Goal: Navigation & Orientation: Find specific page/section

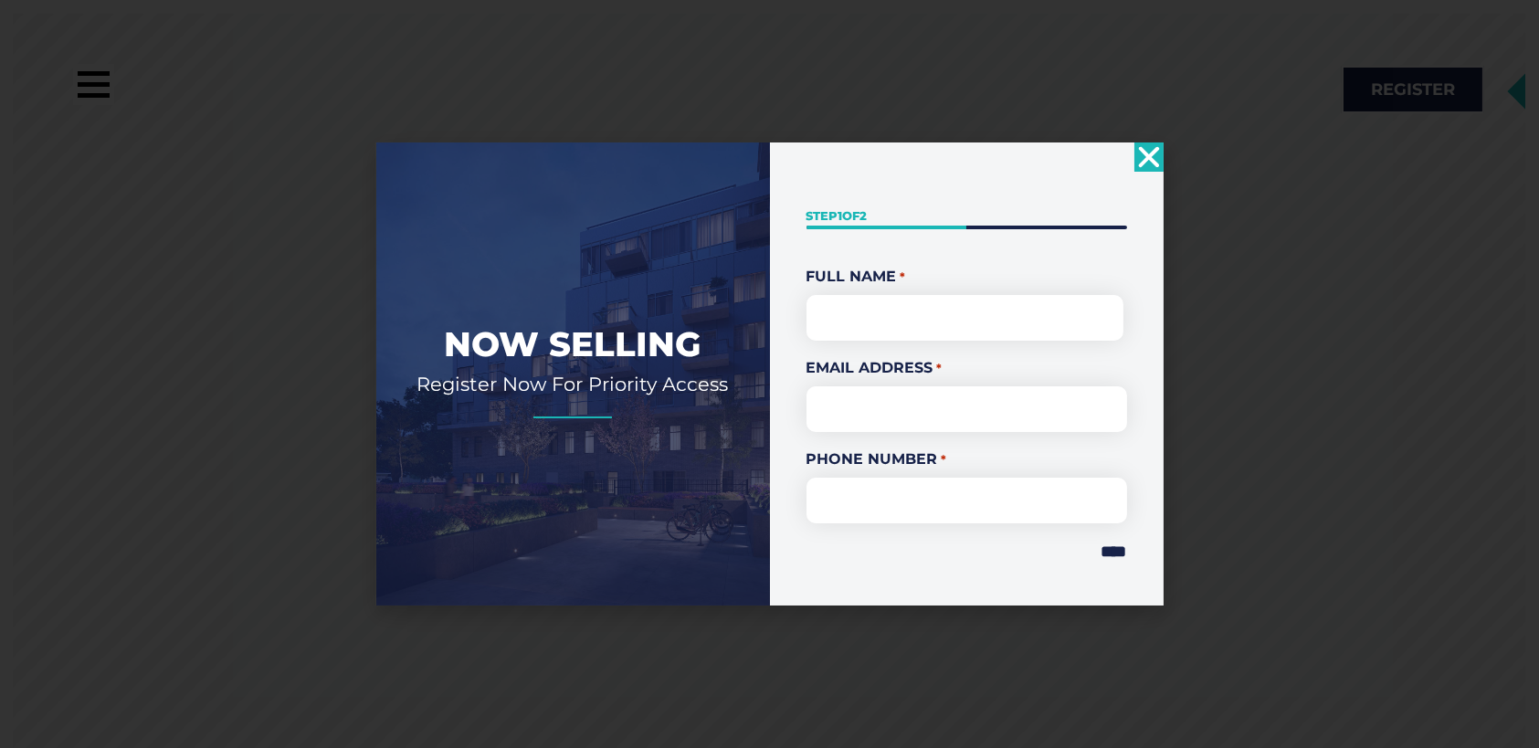
click at [1150, 155] on use "Close" at bounding box center [1148, 156] width 21 height 21
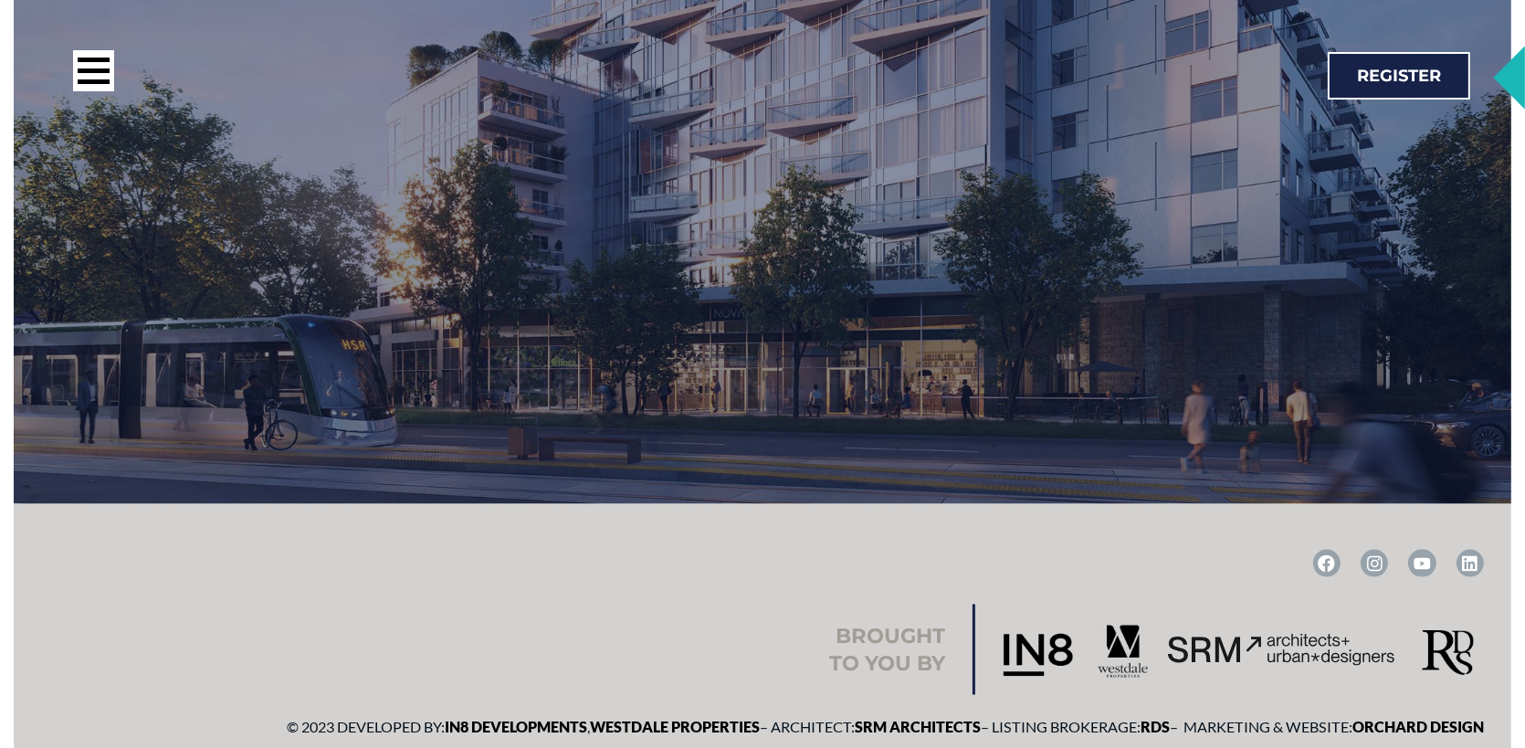
scroll to position [3281, 0]
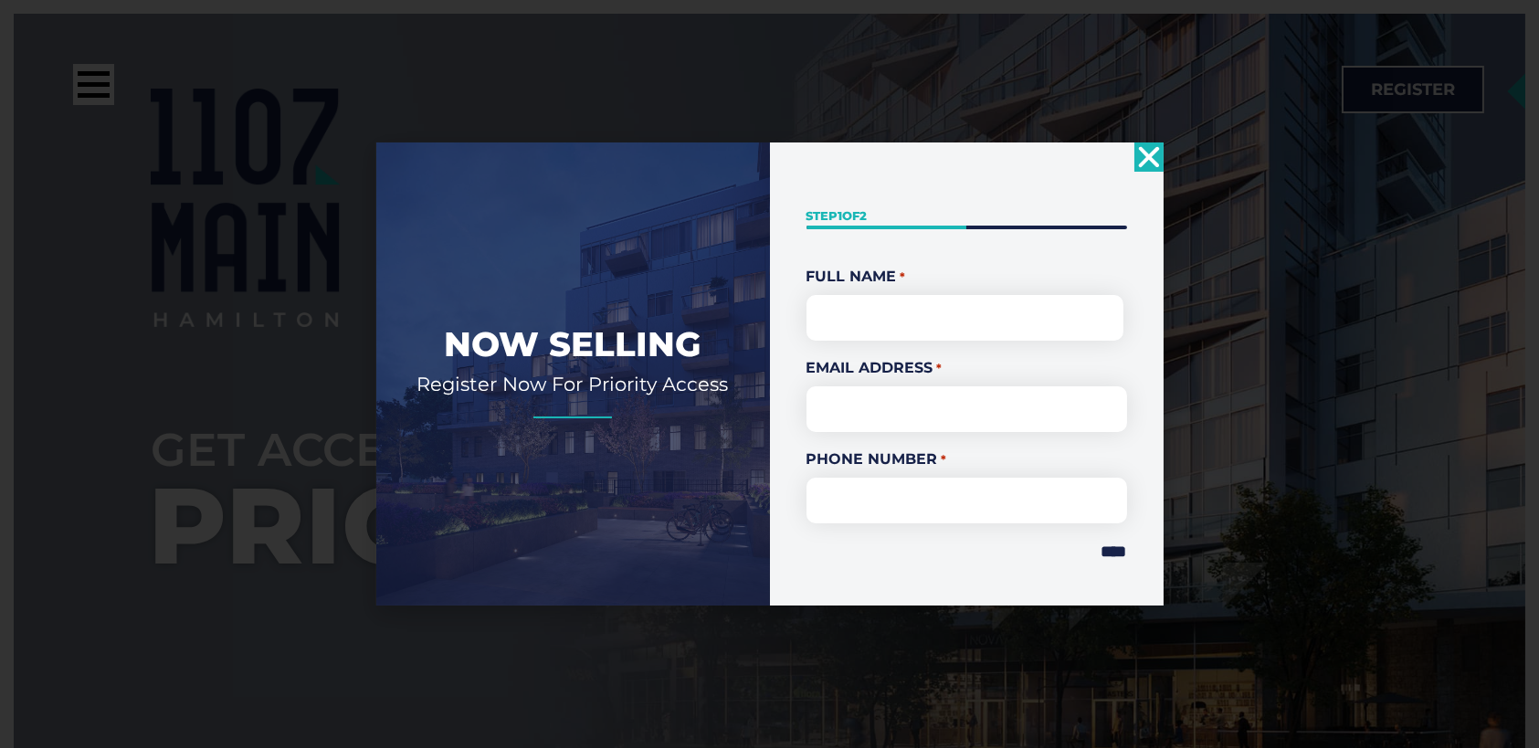
click at [1151, 157] on use "Close" at bounding box center [1148, 156] width 21 height 21
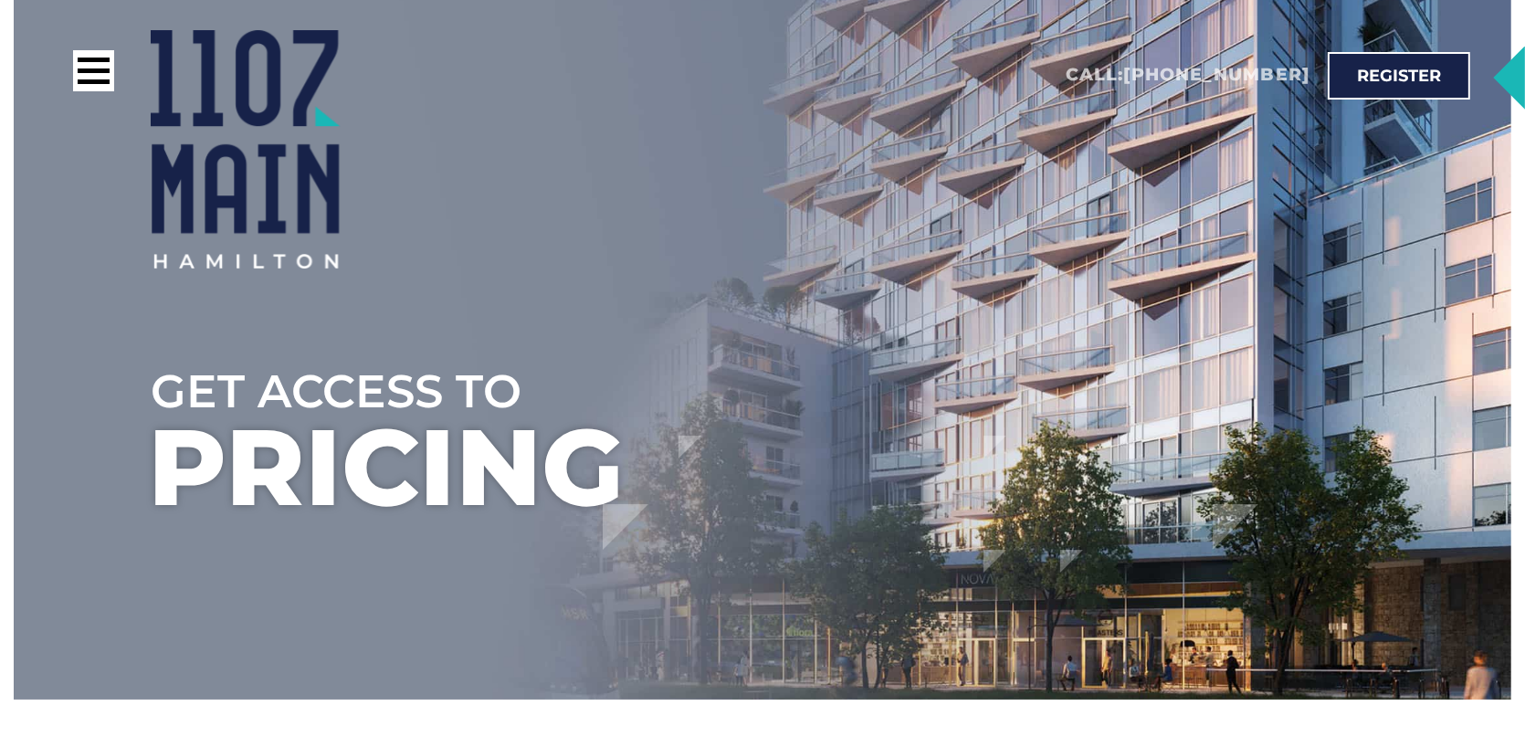
scroll to position [91, 0]
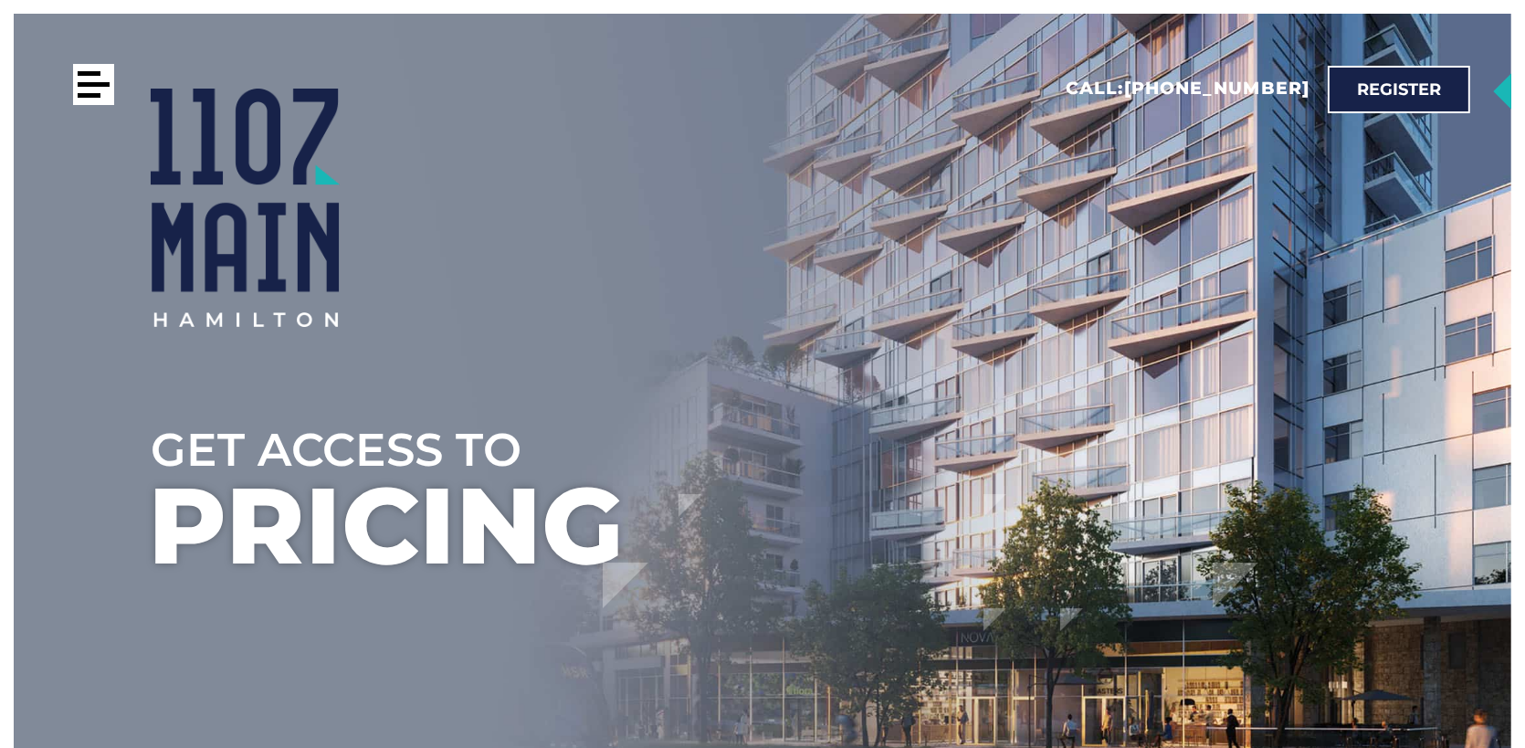
click at [90, 85] on div at bounding box center [94, 84] width 32 height 5
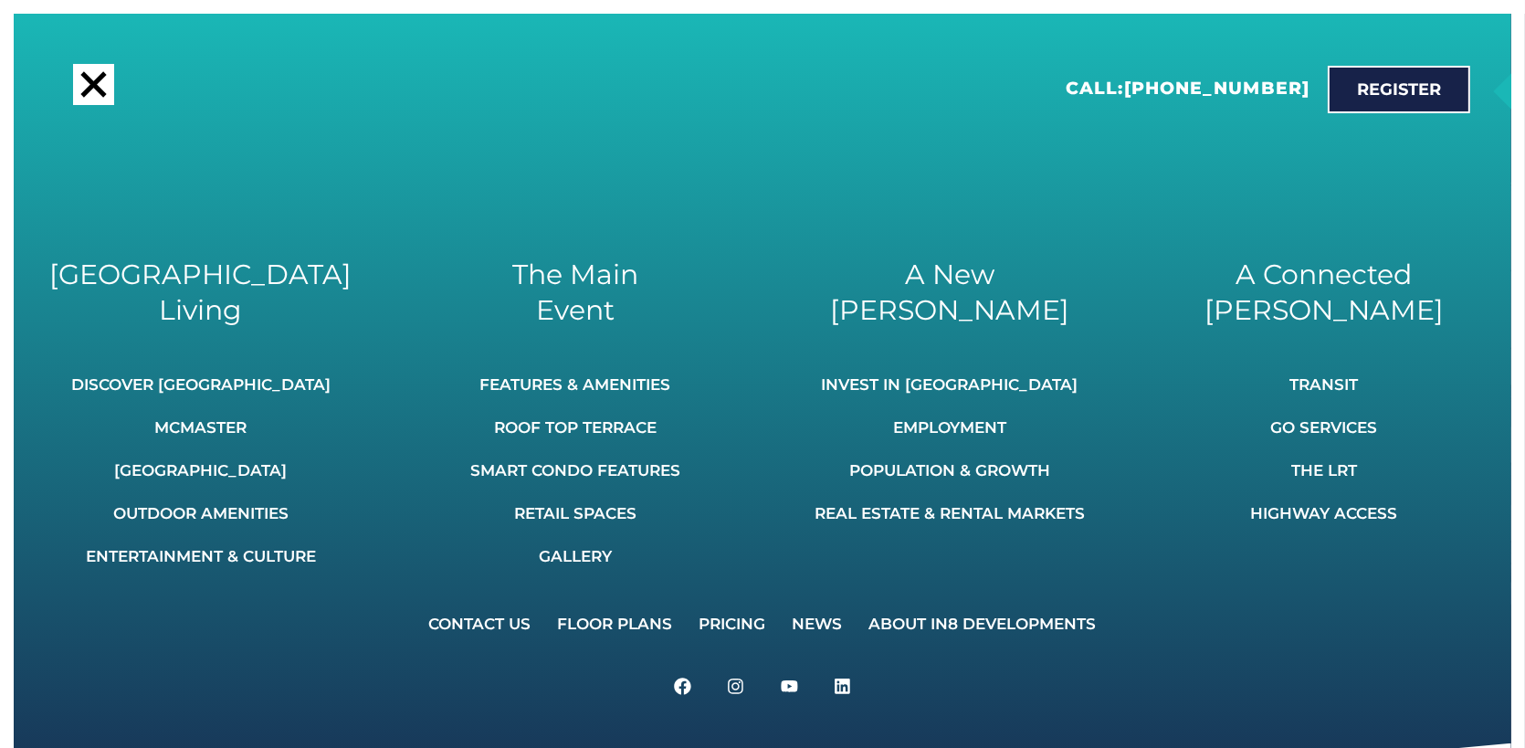
click at [738, 631] on link "Pricing" at bounding box center [733, 624] width 90 height 40
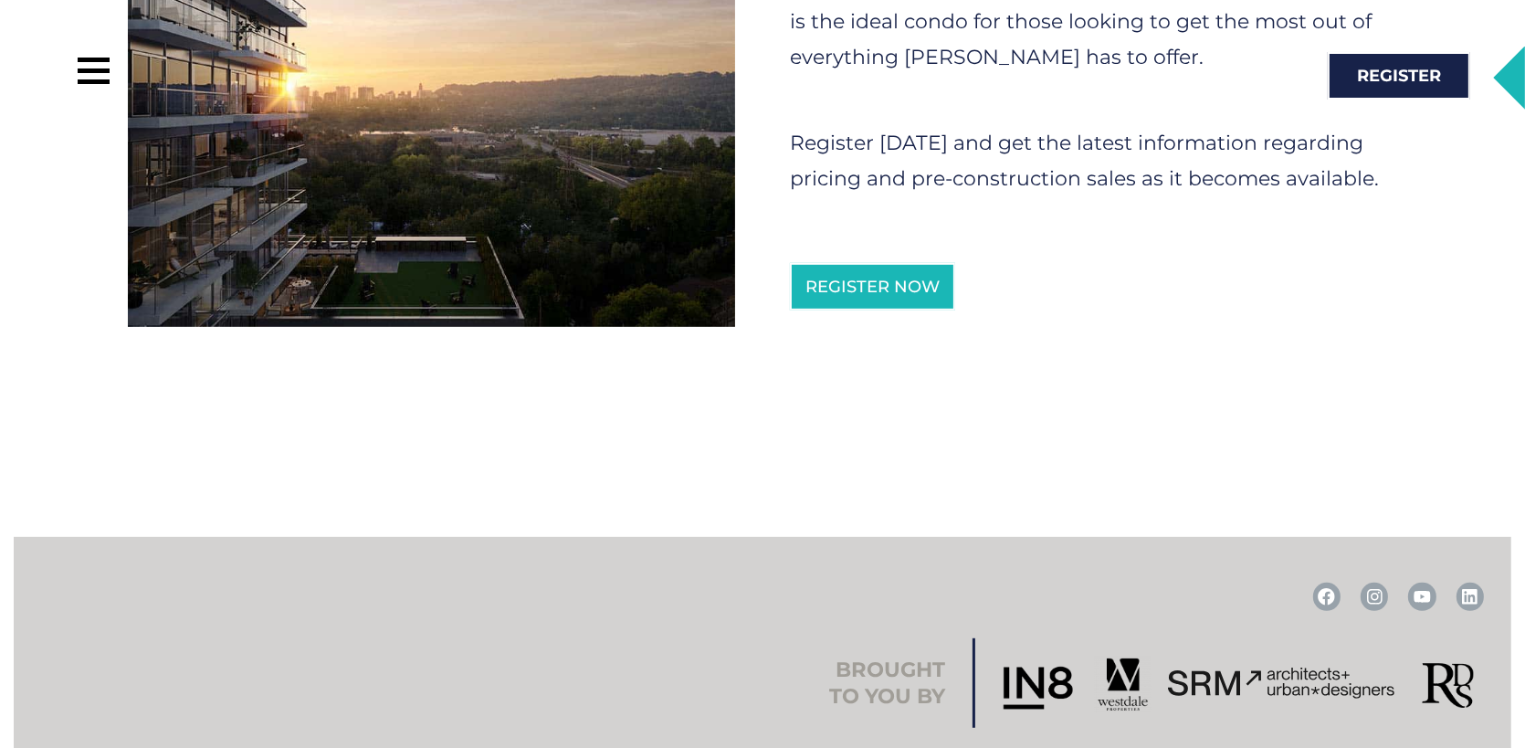
scroll to position [1279, 0]
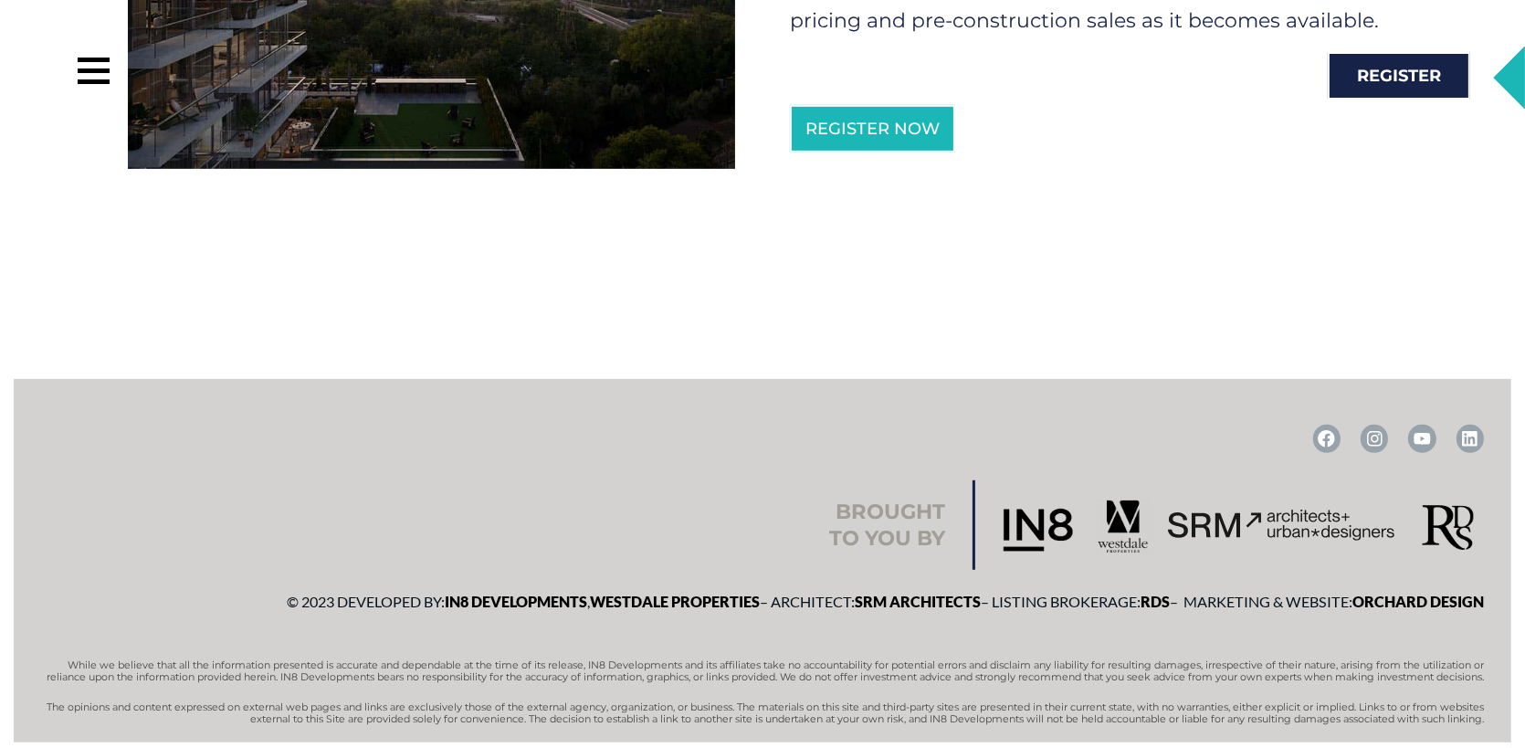
click at [1192, 527] on img at bounding box center [1281, 526] width 227 height 32
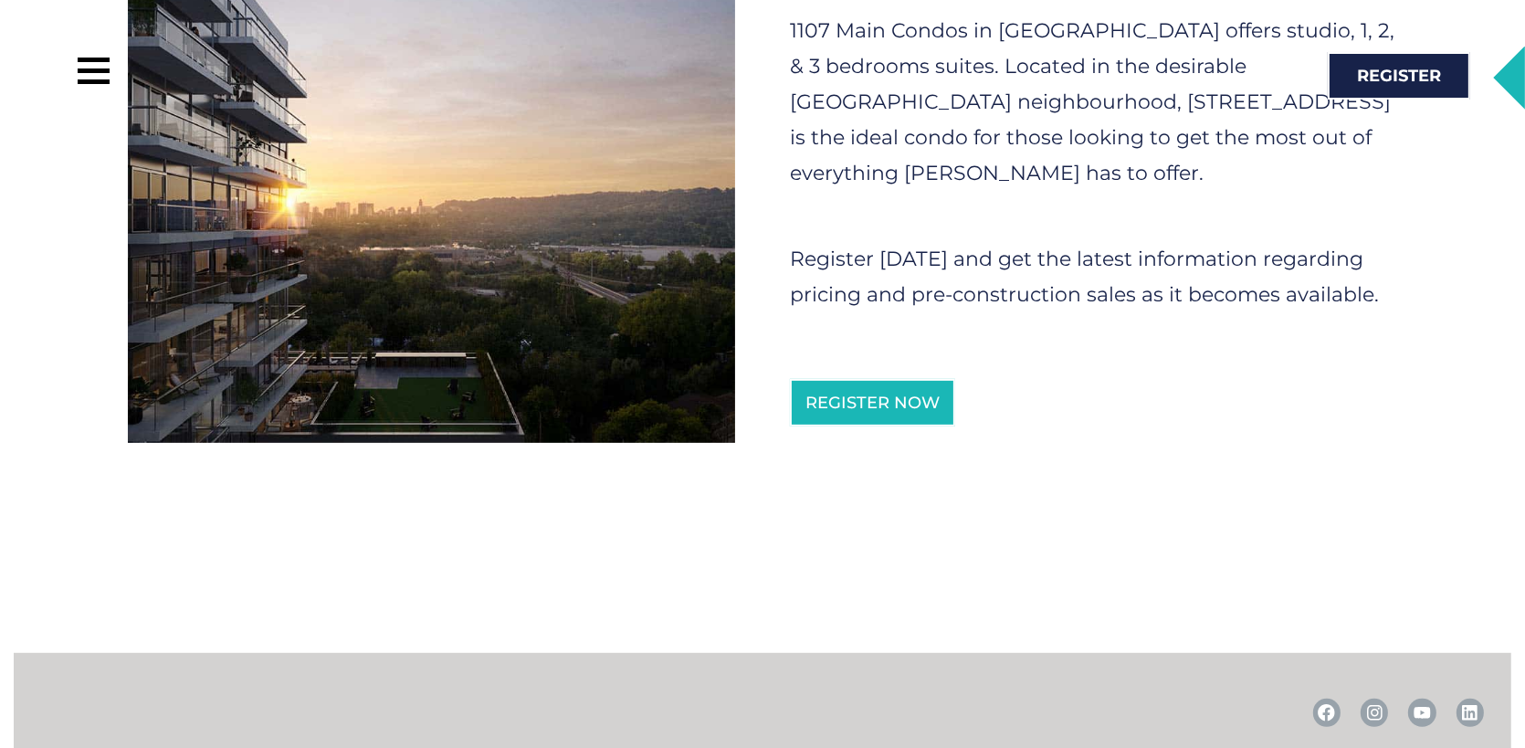
scroll to position [1096, 0]
